Goal: Information Seeking & Learning: Understand process/instructions

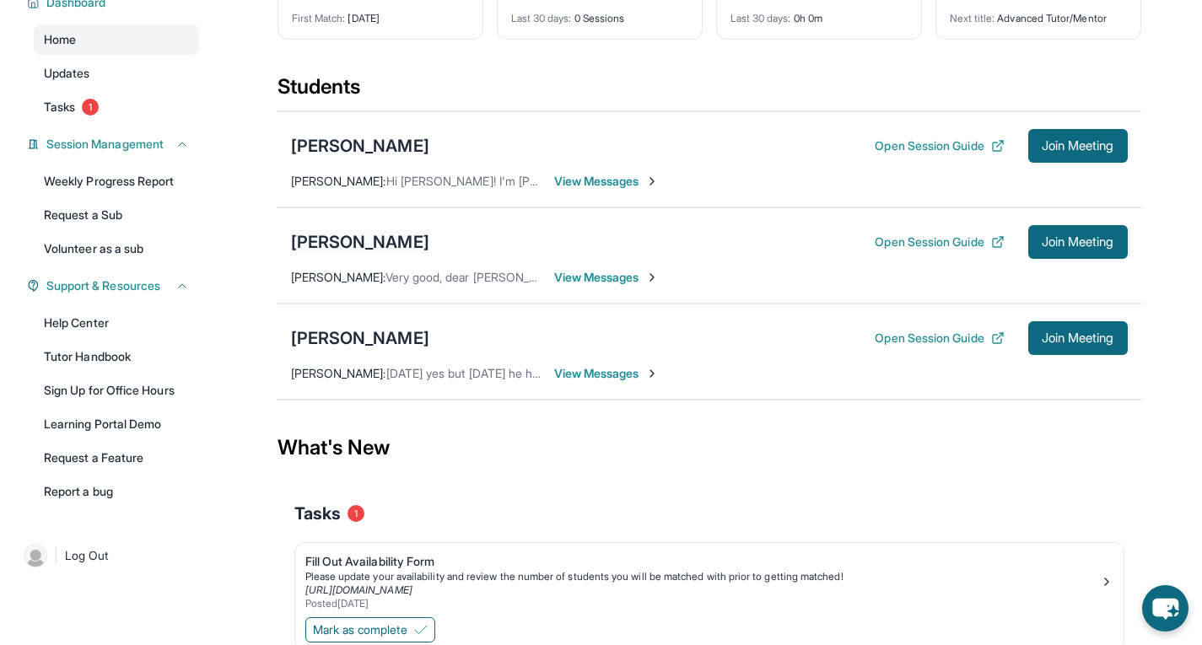
scroll to position [148, 0]
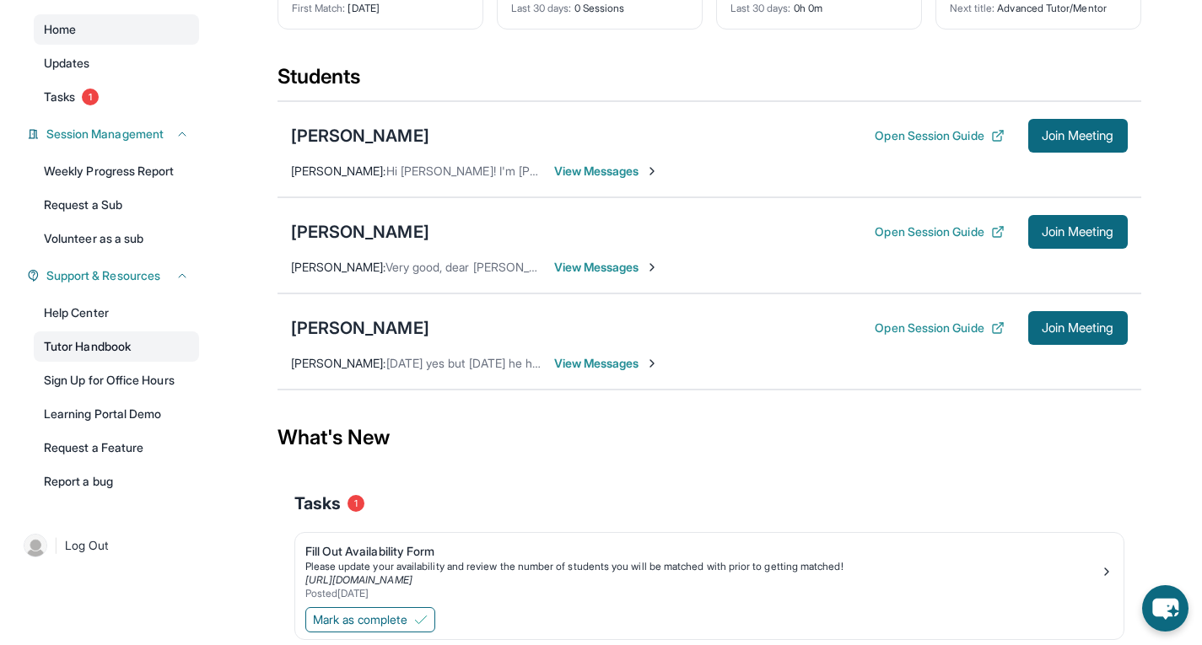
click at [143, 350] on link "Tutor Handbook" at bounding box center [116, 346] width 165 height 30
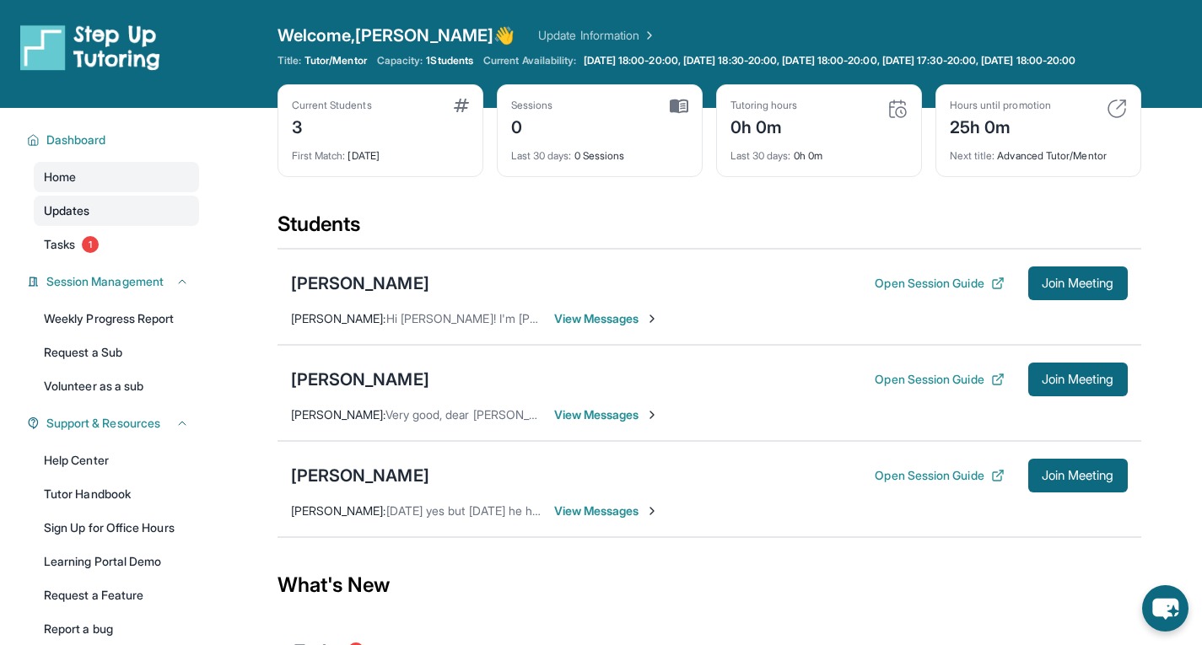
click at [131, 219] on link "Updates" at bounding box center [116, 211] width 165 height 30
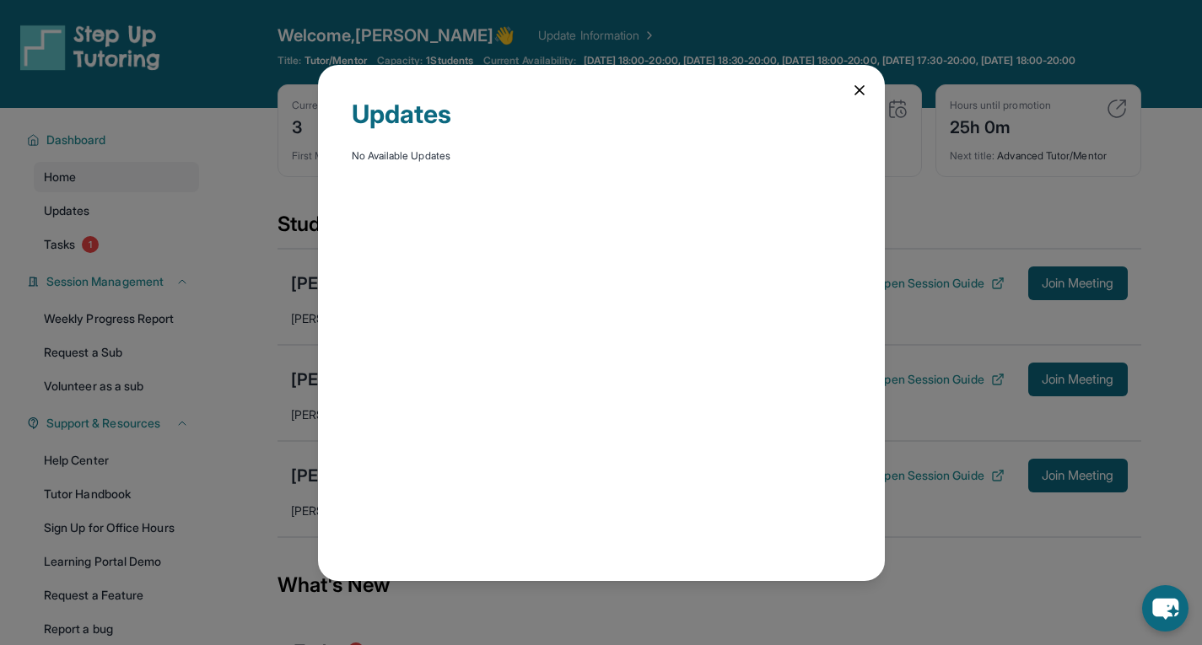
click at [864, 82] on icon at bounding box center [859, 90] width 17 height 17
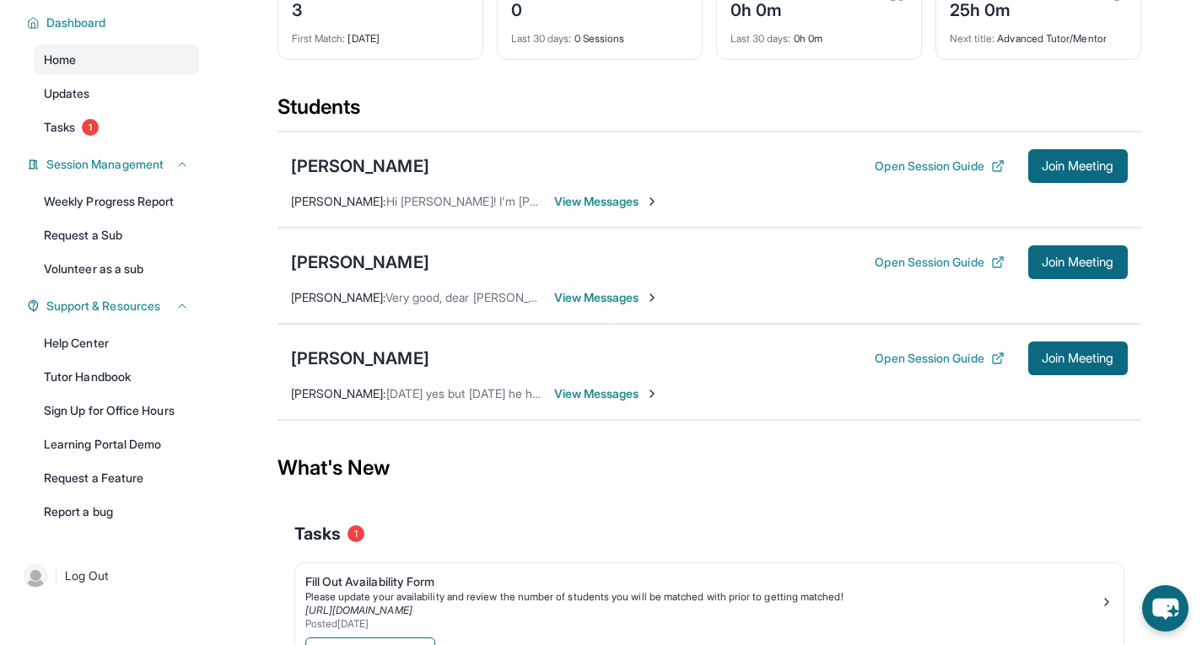
scroll to position [116, 0]
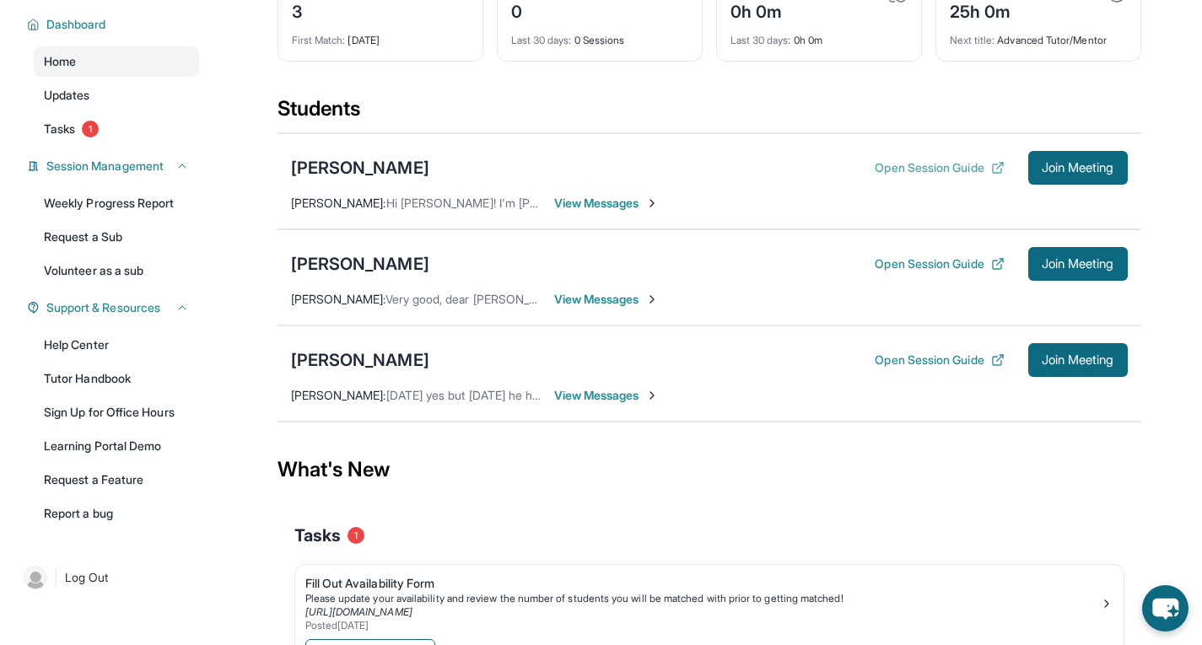
click at [961, 176] on button "Open Session Guide" at bounding box center [939, 167] width 129 height 17
click at [907, 272] on button "Open Session Guide" at bounding box center [939, 264] width 129 height 17
click at [952, 377] on div "Open Session Guide Join Meeting" at bounding box center [1001, 360] width 252 height 34
click at [952, 363] on div "Open Session Guide Join Meeting" at bounding box center [1001, 360] width 252 height 34
click at [953, 369] on button "Open Session Guide" at bounding box center [939, 360] width 129 height 17
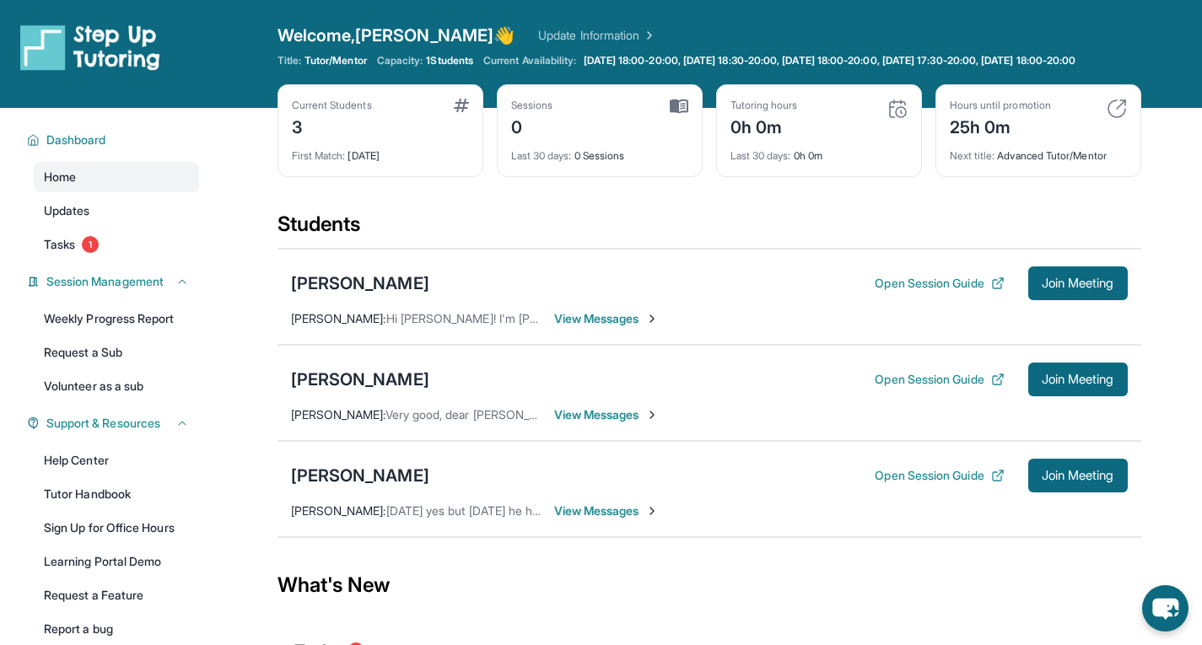
click at [450, 62] on span "1 Students" at bounding box center [449, 60] width 47 height 13
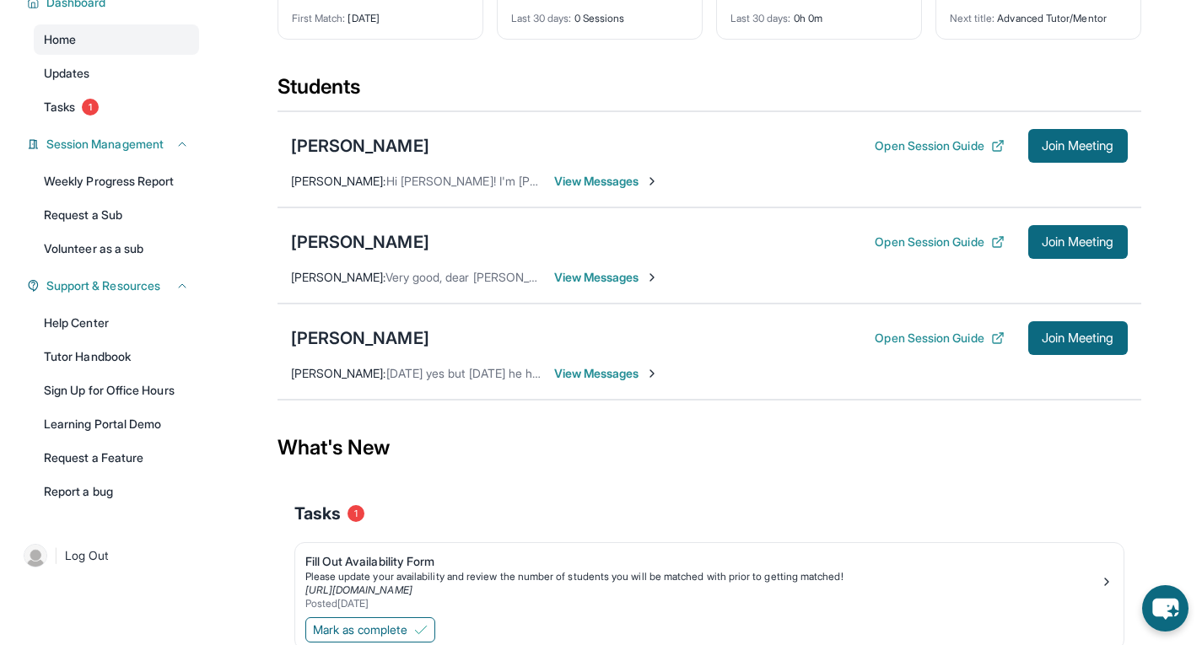
scroll to position [138, 0]
click at [73, 356] on link "Tutor Handbook" at bounding box center [116, 356] width 165 height 30
click at [611, 189] on span "View Messages" at bounding box center [606, 180] width 105 height 17
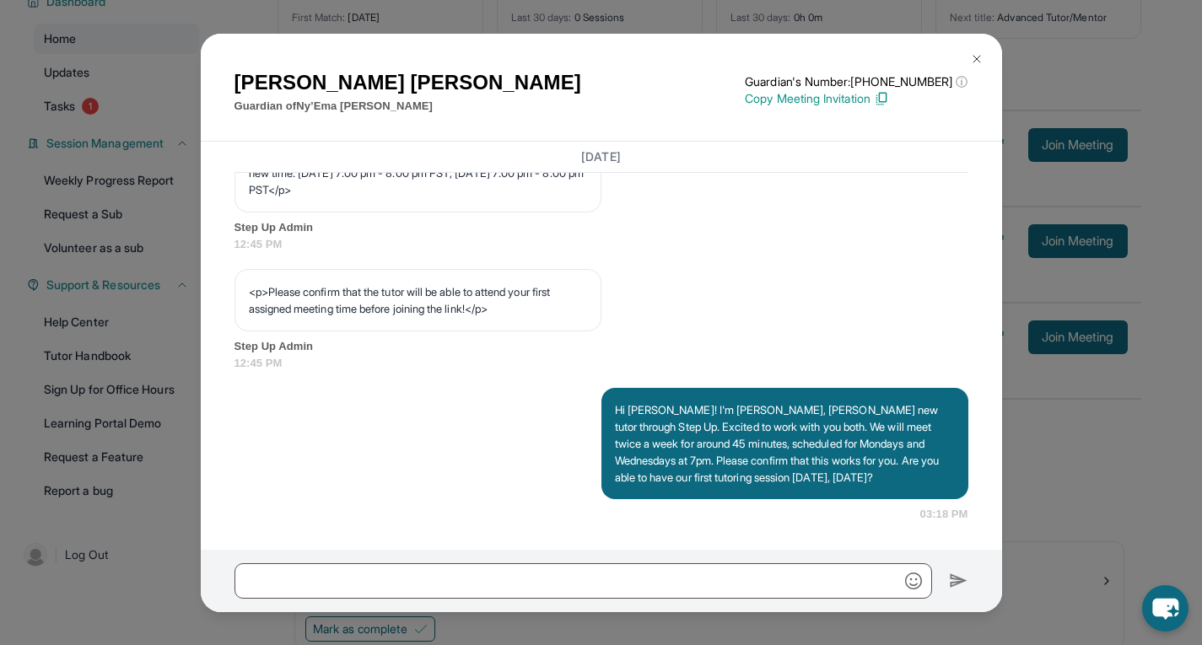
scroll to position [1036, 0]
click at [976, 53] on img at bounding box center [976, 58] width 13 height 13
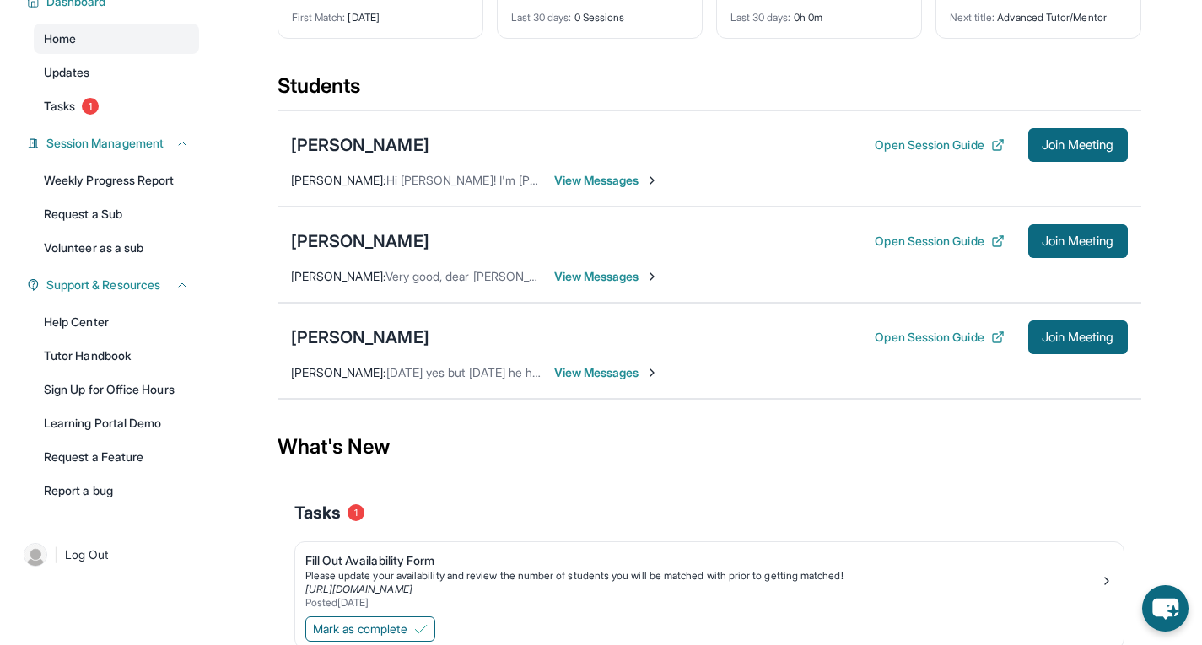
click at [608, 281] on div "[PERSON_NAME] Open Session Guide Join Meeting [PERSON_NAME] : Very good, dear […" at bounding box center [710, 255] width 864 height 96
click at [615, 301] on div "[PERSON_NAME] Open Session Guide Join Meeting [PERSON_NAME] : Very good, dear […" at bounding box center [710, 255] width 864 height 96
click at [625, 283] on span "View Messages" at bounding box center [606, 276] width 105 height 17
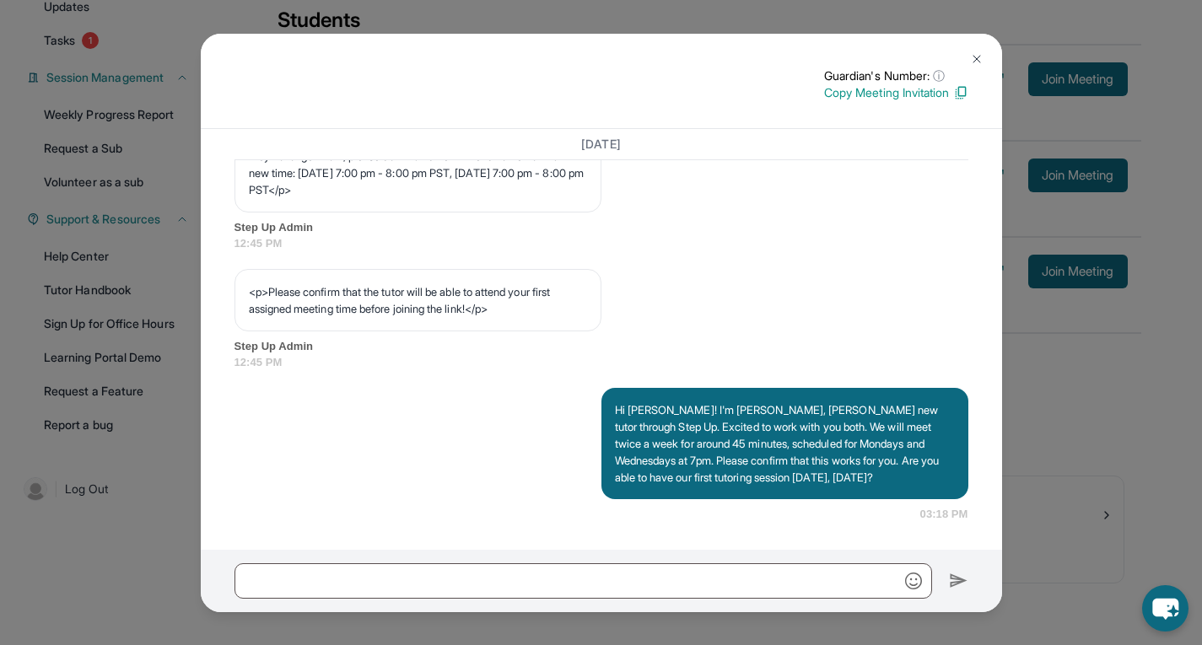
scroll to position [220, 0]
click at [976, 60] on img at bounding box center [976, 58] width 13 height 13
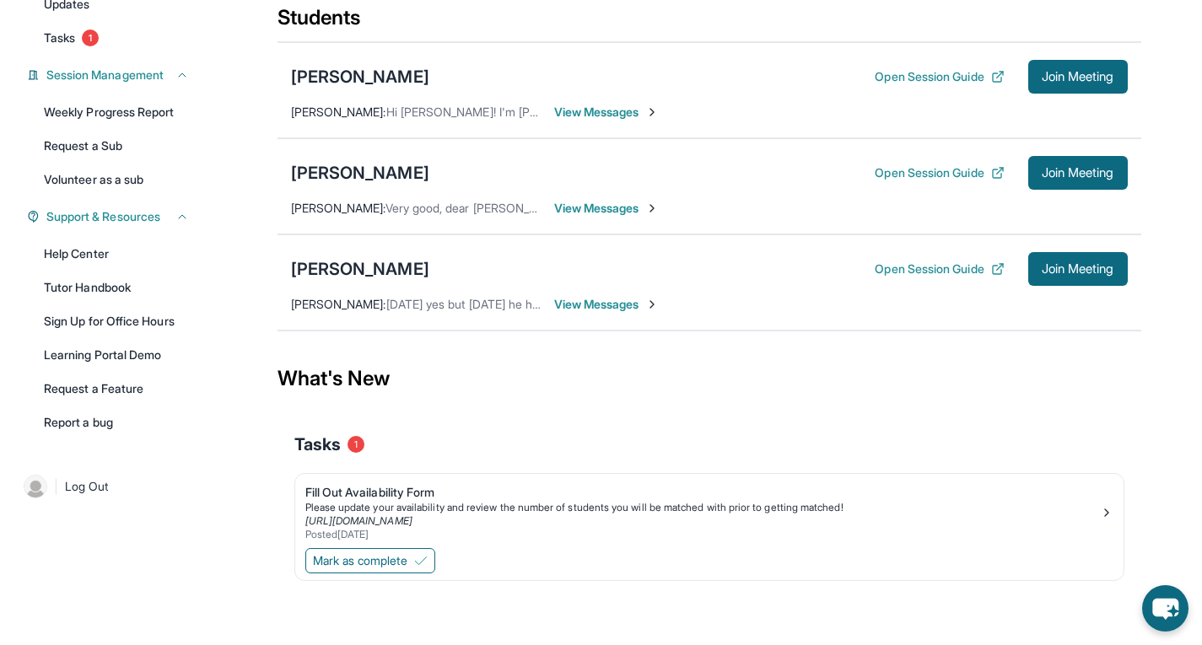
click at [579, 304] on span "View Messages" at bounding box center [606, 304] width 105 height 17
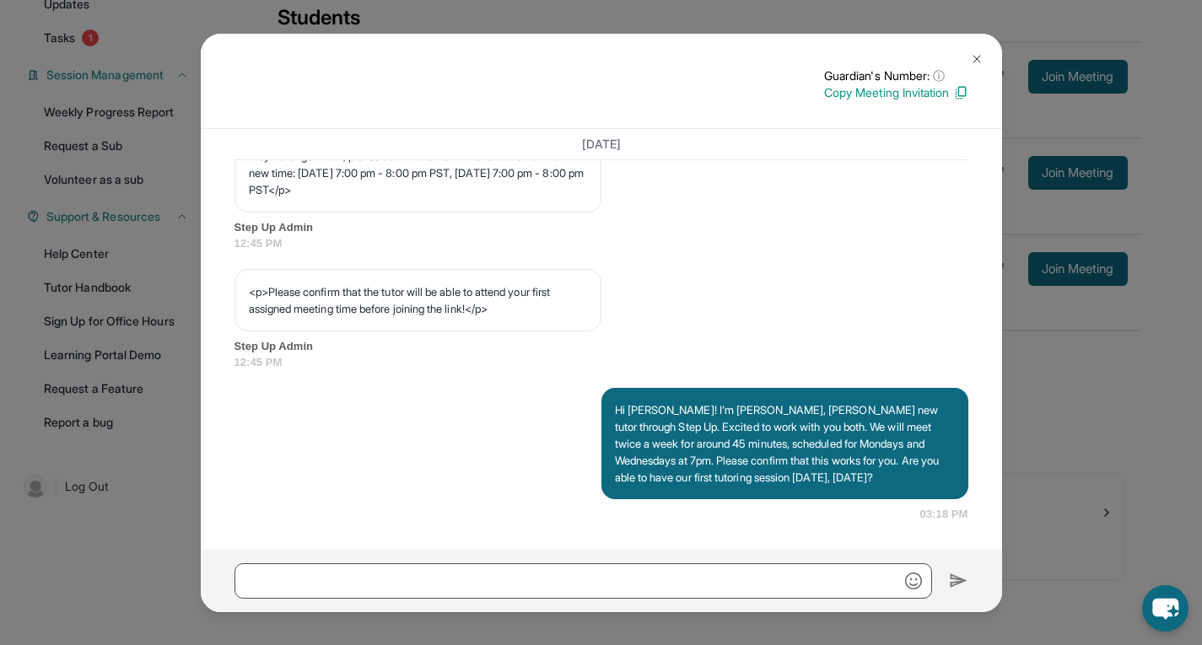
scroll to position [1022, 0]
click at [972, 51] on button at bounding box center [977, 59] width 34 height 34
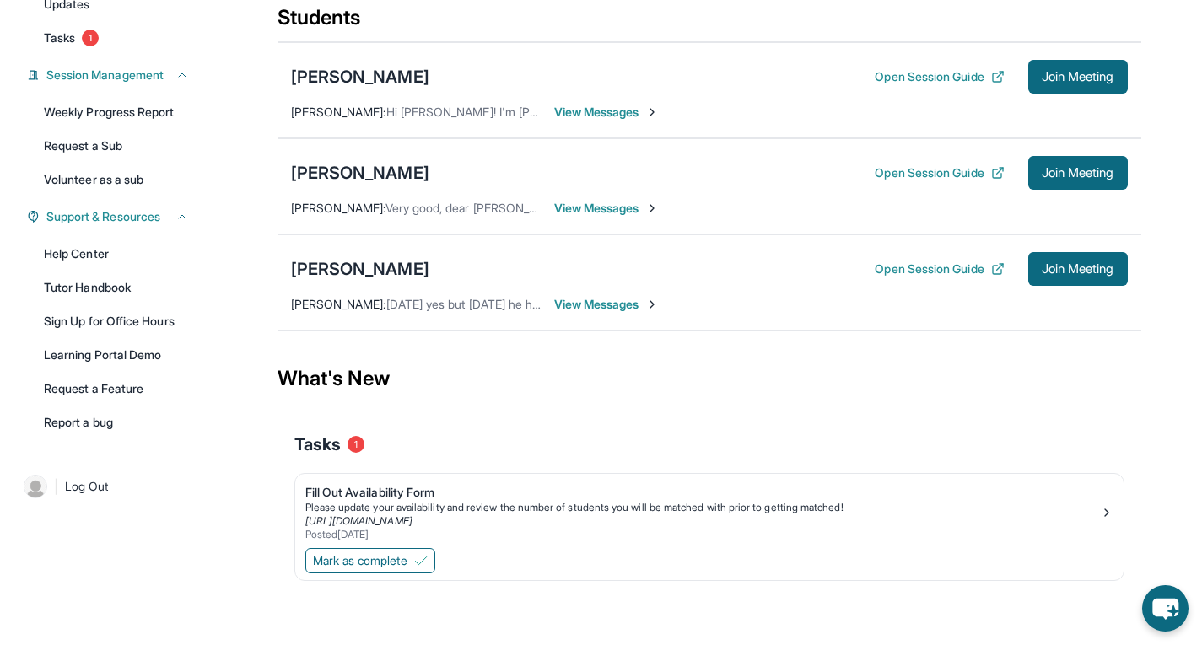
click at [477, 299] on span "[DATE] yes but [DATE] he has Taekwondo from 5 to 6 and won't make it in time as…" at bounding box center [688, 304] width 604 height 14
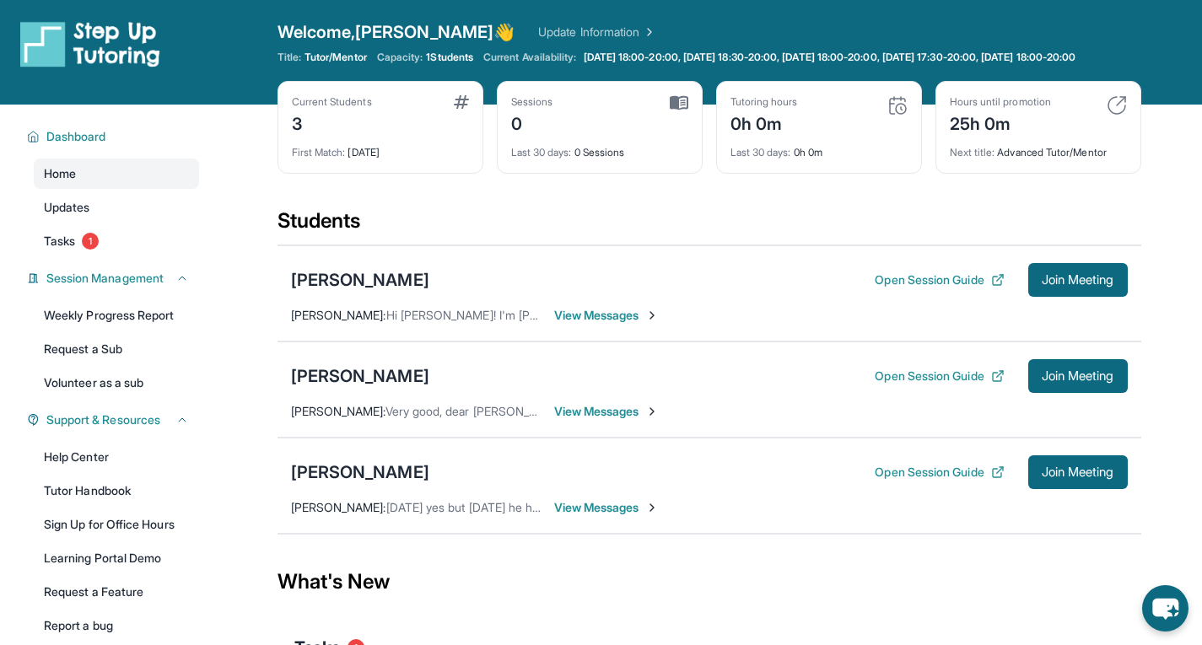
scroll to position [9, 0]
